Goal: Transaction & Acquisition: Purchase product/service

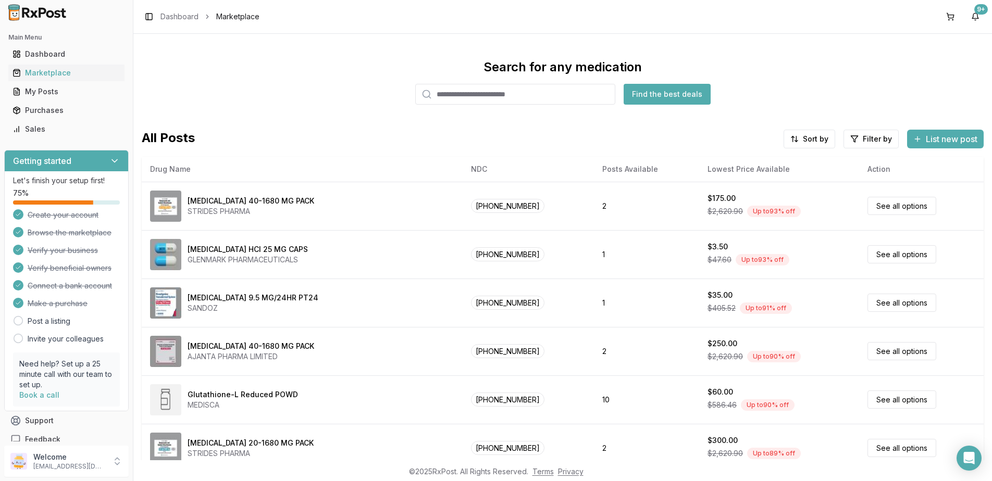
click at [489, 99] on input "search" at bounding box center [515, 94] width 200 height 21
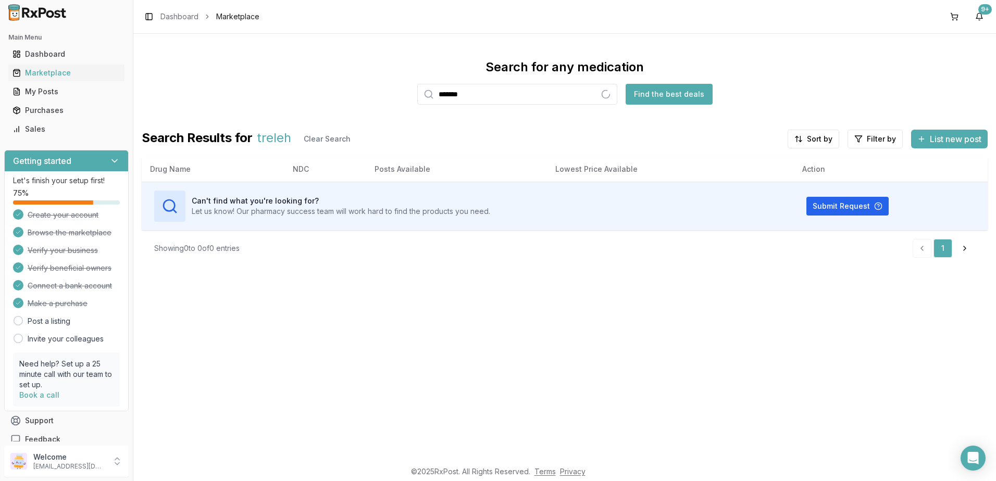
type input "*******"
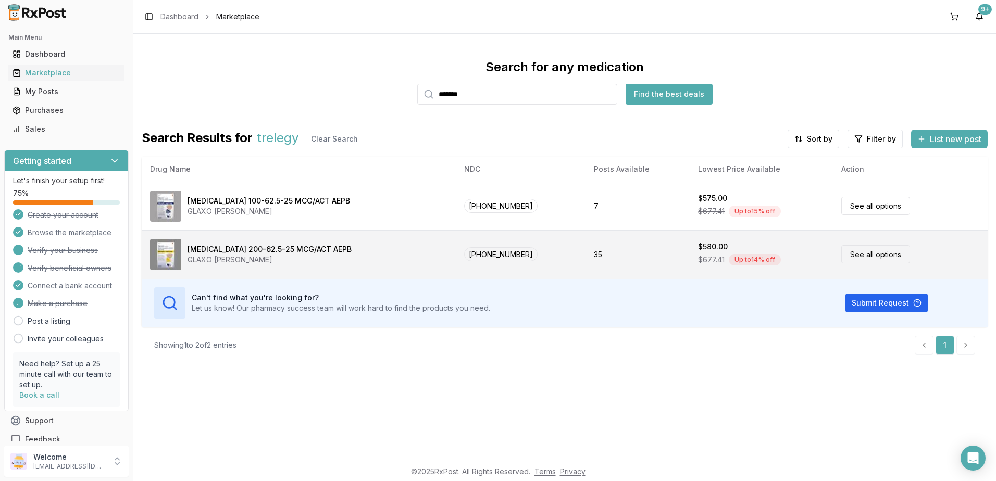
click at [541, 255] on td "[PHONE_NUMBER]" at bounding box center [521, 254] width 130 height 48
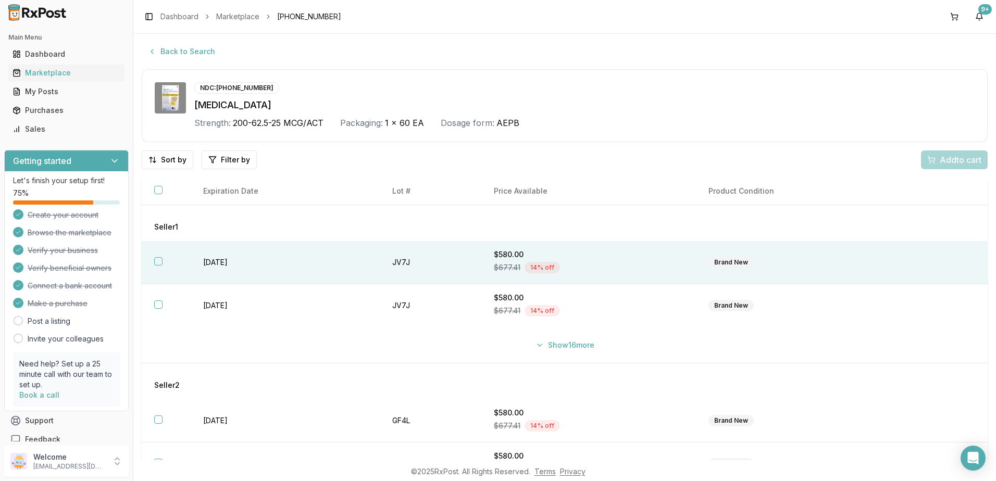
drag, startPoint x: 594, startPoint y: 260, endPoint x: 600, endPoint y: 264, distance: 7.2
click at [594, 260] on div "$677.41 14 % off" at bounding box center [589, 268] width 190 height 16
click at [957, 159] on span "Add 1 to cart" at bounding box center [958, 160] width 45 height 13
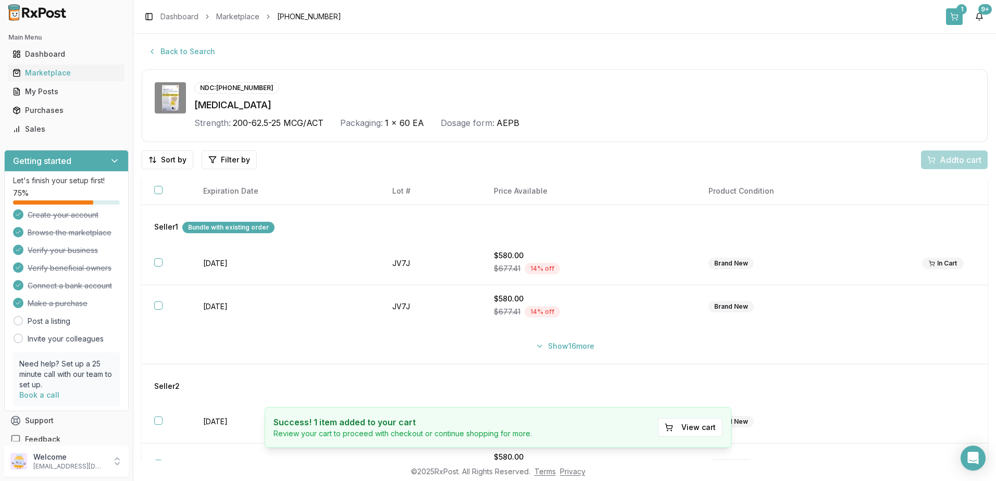
click at [958, 12] on div "1" at bounding box center [961, 9] width 10 height 10
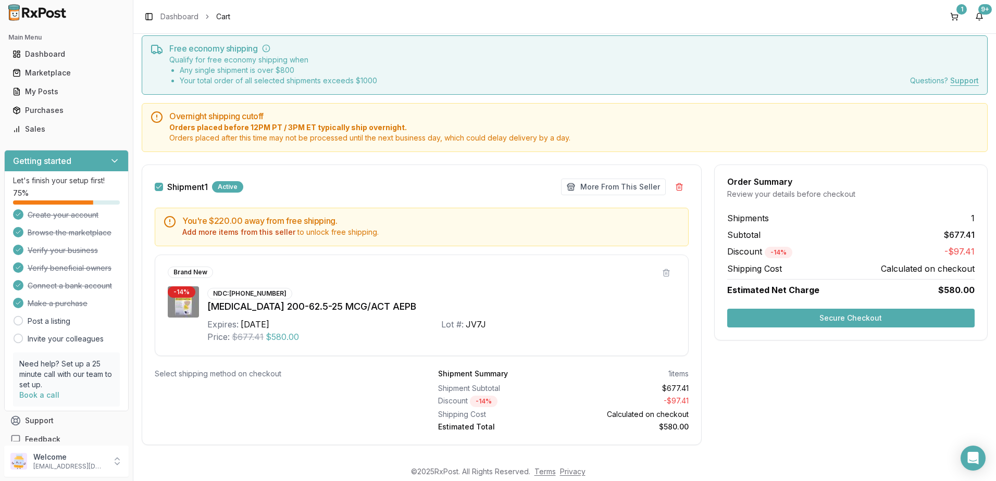
scroll to position [46, 0]
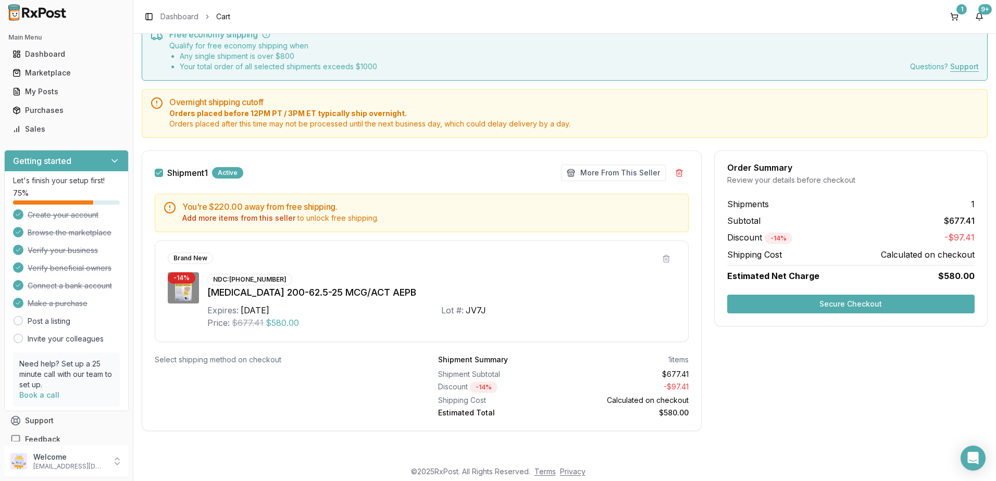
click at [841, 303] on button "Secure Checkout" at bounding box center [850, 304] width 247 height 19
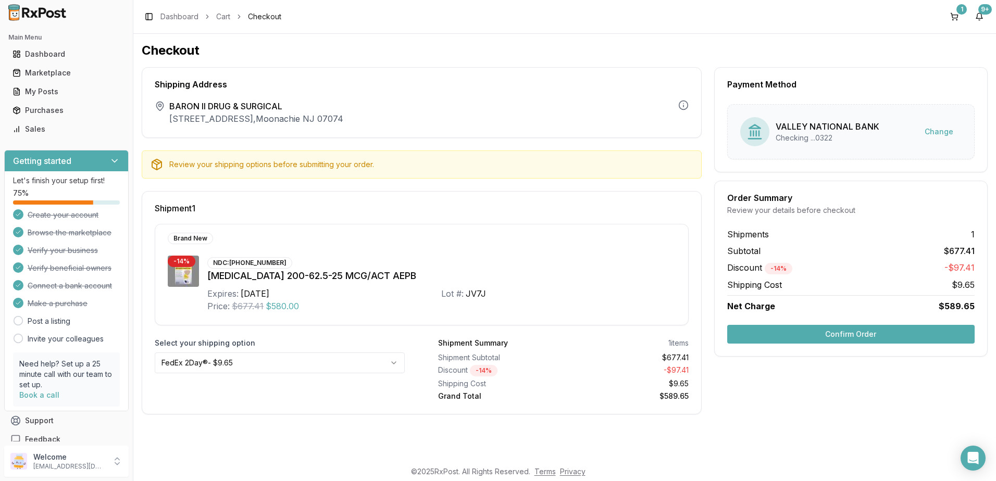
click at [284, 365] on html "Main Menu Dashboard Marketplace My Posts Purchases Sales Getting started Let's …" at bounding box center [498, 240] width 996 height 481
drag, startPoint x: 249, startPoint y: 402, endPoint x: 268, endPoint y: 399, distance: 19.4
click at [851, 331] on button "Confirm Order" at bounding box center [850, 334] width 247 height 19
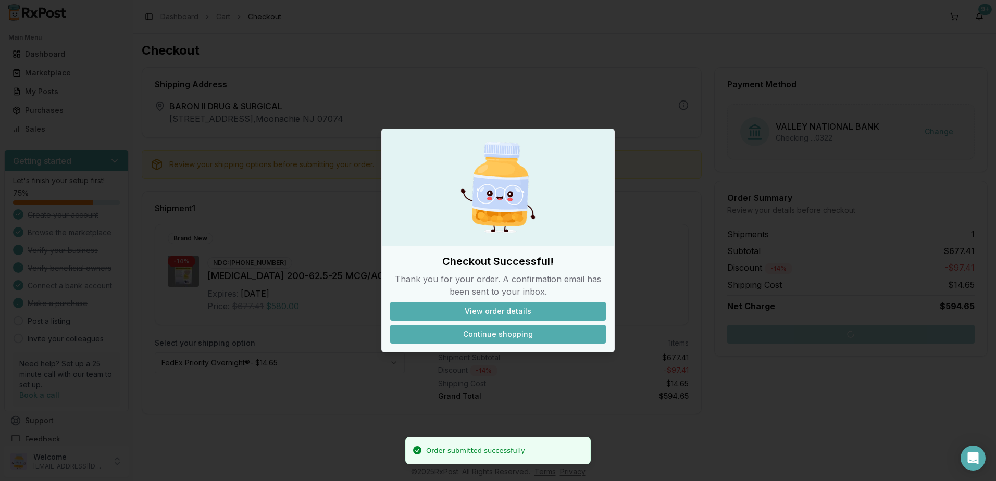
click at [490, 333] on button "Continue shopping" at bounding box center [498, 334] width 216 height 19
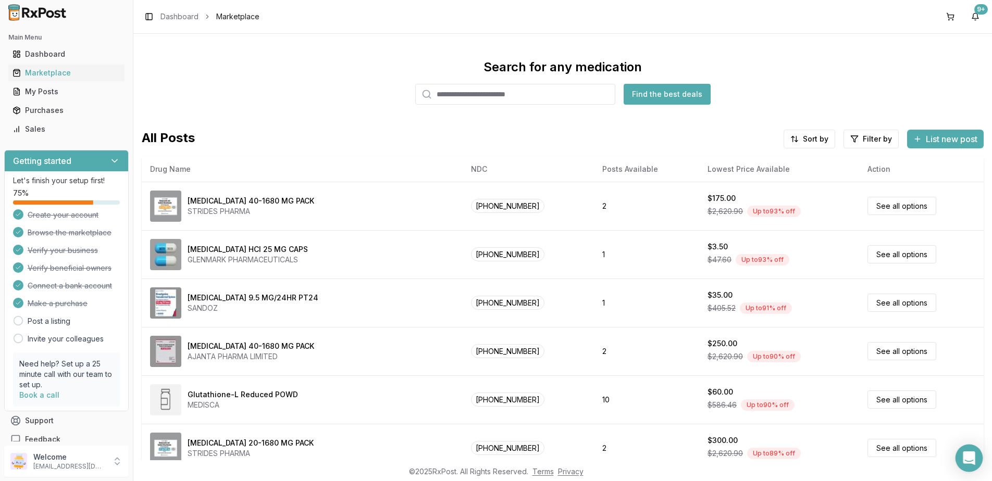
click at [968, 460] on icon "Open Intercom Messenger" at bounding box center [969, 459] width 12 height 14
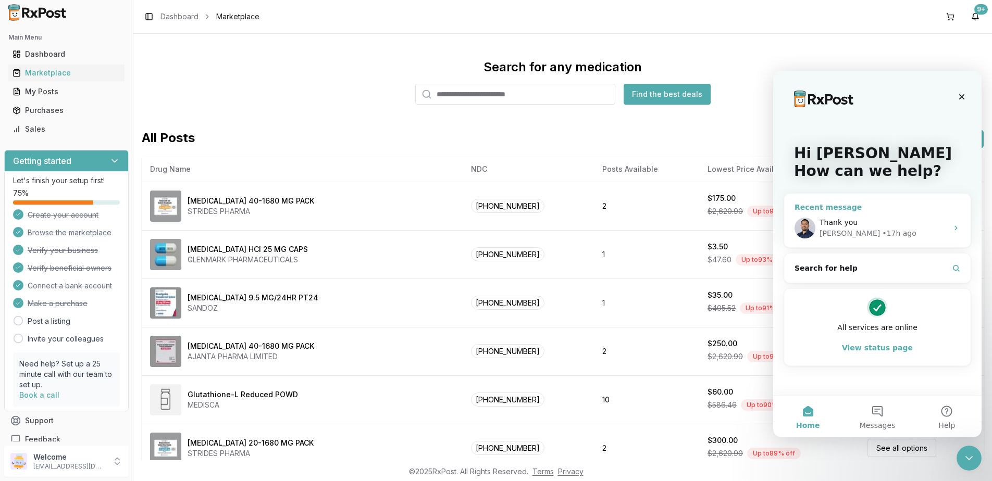
click at [897, 216] on div "Thank you [PERSON_NAME] • 17h ago" at bounding box center [877, 228] width 186 height 39
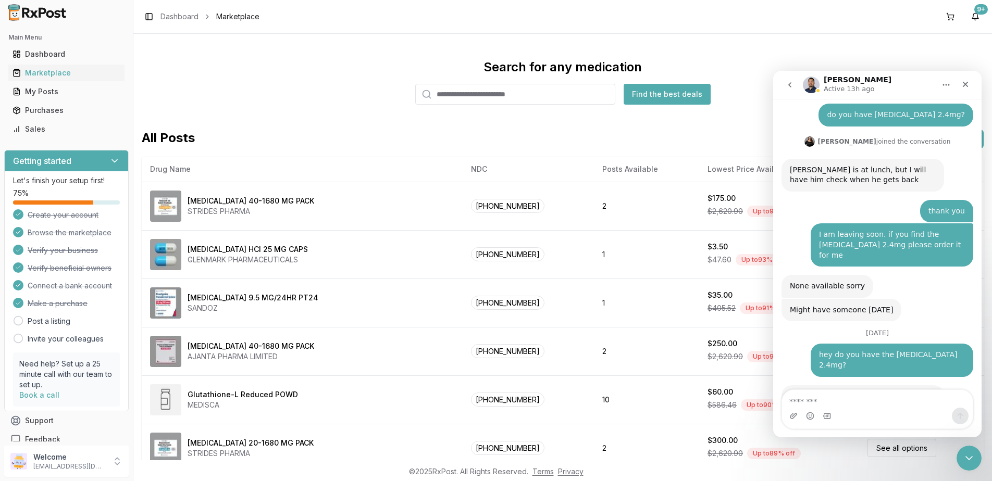
scroll to position [6601, 0]
